Goal: Task Accomplishment & Management: Use online tool/utility

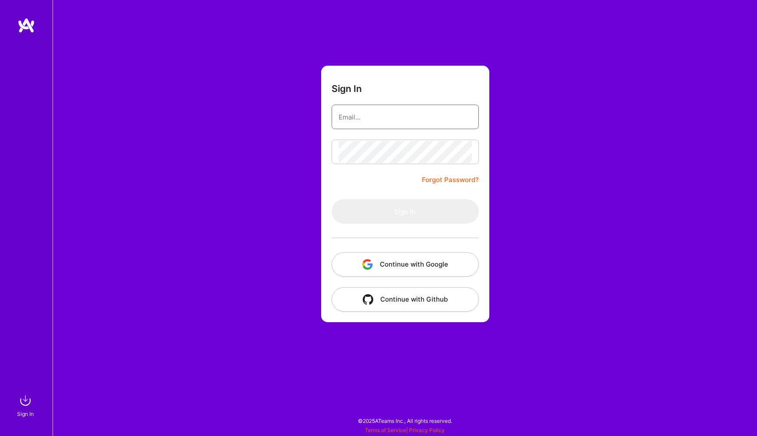
type input "[EMAIL_ADDRESS][DOMAIN_NAME]"
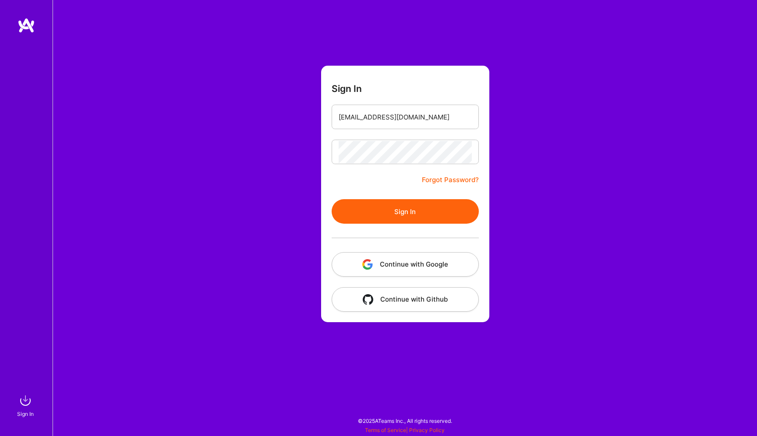
click at [368, 217] on button "Sign In" at bounding box center [405, 211] width 147 height 25
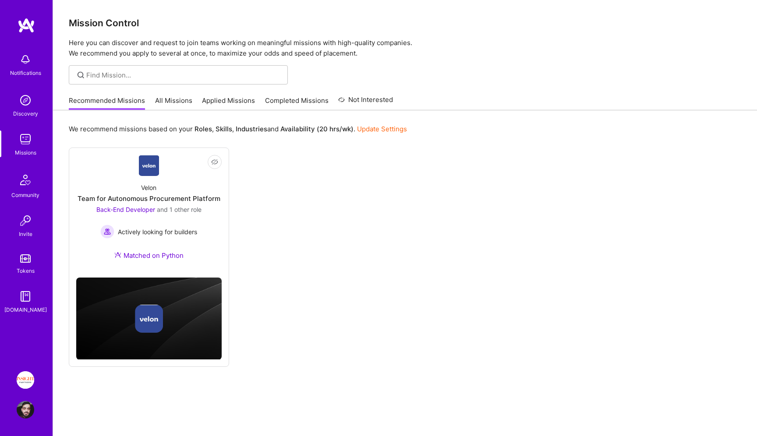
click at [32, 381] on img at bounding box center [26, 380] width 18 height 18
